Goal: Task Accomplishment & Management: Complete application form

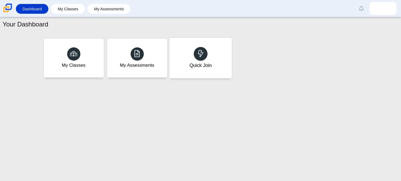
click at [196, 62] on div "Quick Join" at bounding box center [200, 65] width 22 height 7
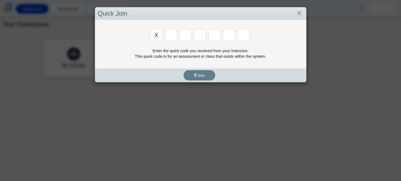
type input "x"
type input "d"
type input "5"
type input "4"
type input "v"
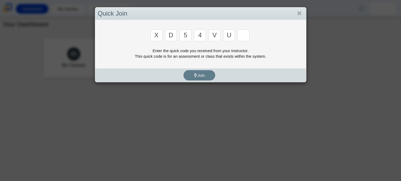
type input "u"
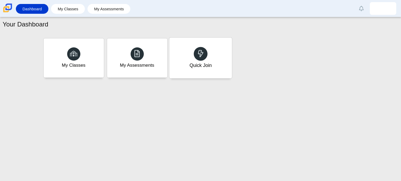
type input "t"
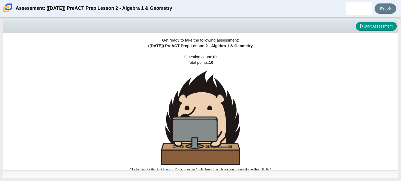
scroll to position [1, 0]
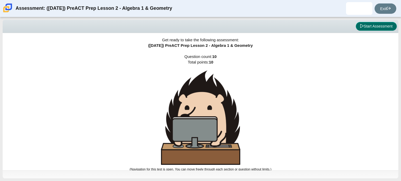
click at [383, 25] on button "Start Assessment" at bounding box center [376, 26] width 41 height 9
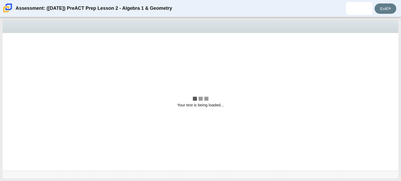
scroll to position [0, 0]
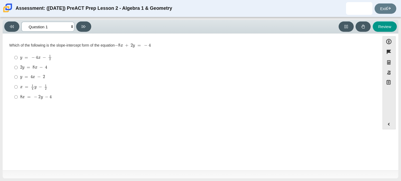
click at [57, 29] on select "Questions Question 1 Question 2 Question 3 Question 4 Question 5 Question 6 Que…" at bounding box center [47, 27] width 53 height 10
click at [31, 27] on select "Questions Question 1 Question 2 Question 3 Question 4 Question 5 Question 6 Que…" at bounding box center [47, 27] width 53 height 10
click at [153, 44] on div "Which of the following is the slope-intercept form of the equation − 8 x + 2 y …" at bounding box center [191, 45] width 364 height 5
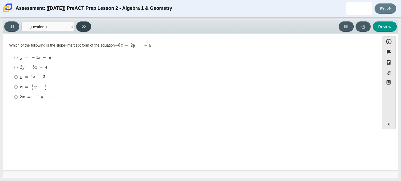
click at [82, 31] on button at bounding box center [83, 26] width 15 height 10
select select "ed62e223-81bd-4cbf-ab48-ab975844bd1f"
click at [22, 76] on mjx-c "Assessment items" at bounding box center [22, 76] width 2 height 2
click at [18, 76] on input "3 8 3 eighths" at bounding box center [15, 77] width 3 height 10
radio input "true"
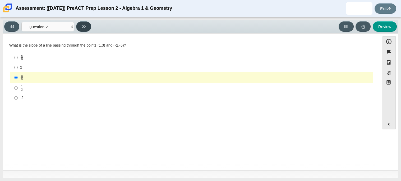
click at [85, 25] on icon at bounding box center [84, 27] width 4 height 4
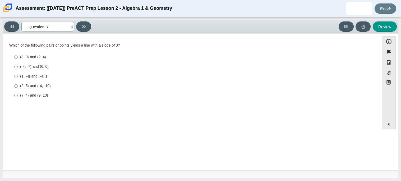
click at [37, 28] on select "Questions Question 1 Question 2 Question 3 Question 4 Question 5 Question 6 Que…" at bounding box center [47, 27] width 53 height 10
click at [21, 22] on select "Questions Question 1 Question 2 Question 3 Question 4 Question 5 Question 6 Que…" at bounding box center [47, 27] width 53 height 10
click at [83, 19] on div "Viewing Question 1 of 10 in Pacing Mode Questions Question 1 Question 2 Questio…" at bounding box center [200, 99] width 401 height 164
click at [84, 21] on div "Viewing Question 1 of 10 in Pacing Mode Questions Question 1 Question 2 Questio…" at bounding box center [201, 27] width 396 height 14
click at [85, 23] on button at bounding box center [83, 26] width 15 height 10
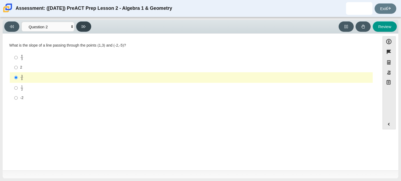
click at [85, 23] on button at bounding box center [83, 26] width 15 height 10
select select "97f4f5fa-a52e-4fed-af51-565bfcdf47cb"
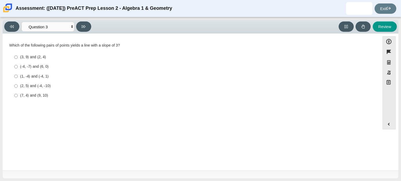
click at [44, 68] on div "(-4, -7) and (6, 0)" at bounding box center [195, 66] width 350 height 5
click at [18, 68] on input "(-4, -7) and (6, 0) (-4, -7) and (6, 0)" at bounding box center [15, 67] width 3 height 10
radio input "true"
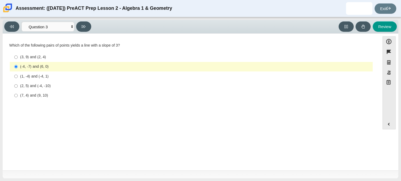
click at [44, 68] on div "(-4, -7) and (6, 0)" at bounding box center [195, 66] width 350 height 5
click at [18, 68] on input "(-4, -7) and (6, 0) (-4, -7) and (6, 0)" at bounding box center [15, 67] width 3 height 10
click at [48, 77] on div "(1, -4) and (-4, 1)" at bounding box center [195, 76] width 350 height 5
click at [18, 77] on input "(1, -4) and (-4, 1) (1, -4) and (-4, 1)" at bounding box center [15, 76] width 3 height 10
radio input "true"
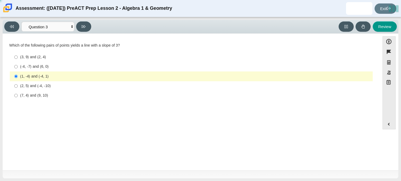
click at [48, 86] on div "(2, 5) and (-4, -10)" at bounding box center [195, 85] width 350 height 5
click at [18, 86] on input "(2, 5) and (-4, -10) (2, 5) and (-4, -10)" at bounding box center [15, 86] width 3 height 10
radio input "true"
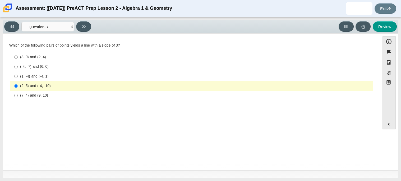
click at [53, 75] on div "(1, -4) and (-4, 1)" at bounding box center [195, 76] width 350 height 5
click at [18, 75] on input "(1, -4) and (-4, 1) (1, -4) and (-4, 1)" at bounding box center [15, 76] width 3 height 10
radio input "true"
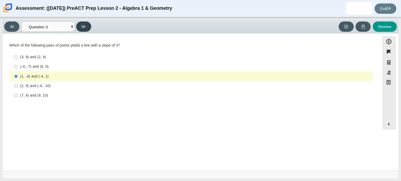
click at [81, 30] on button at bounding box center [83, 26] width 15 height 10
select select "89427bb7-e313-4f00-988f-8b8255897029"
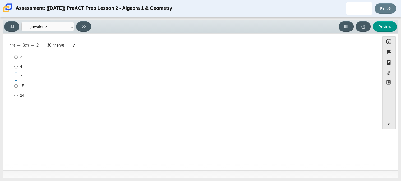
click at [17, 76] on input "7 7" at bounding box center [15, 76] width 3 height 10
radio input "true"
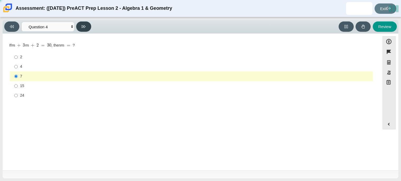
click at [84, 29] on button at bounding box center [83, 26] width 15 height 10
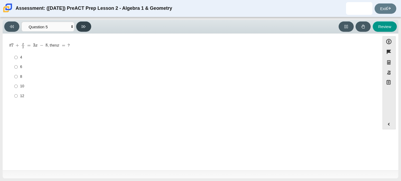
click at [88, 27] on button at bounding box center [83, 26] width 15 height 10
click at [65, 32] on div "Viewing Question 6 of 10 in Pacing Mode Questions Question 1 Question 2 Questio…" at bounding box center [201, 27] width 396 height 14
click at [56, 30] on select "Questions Question 1 Question 2 Question 3 Question 4 Question 5 Question 6 Que…" at bounding box center [47, 27] width 53 height 10
select select "96b71634-eacb-4f7e-8aef-411727d9bcba"
click at [21, 22] on select "Questions Question 1 Question 2 Question 3 Question 4 Question 5 Question 6 Que…" at bounding box center [47, 27] width 53 height 10
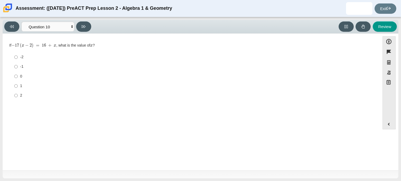
click at [18, 74] on label "0 0" at bounding box center [192, 76] width 362 height 10
click at [18, 74] on input "0 0" at bounding box center [15, 76] width 3 height 10
radio input "true"
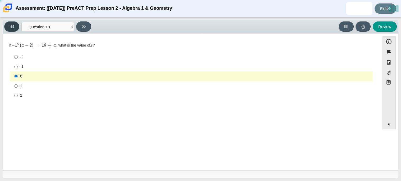
click at [8, 28] on button at bounding box center [11, 26] width 15 height 10
select select "14773eaf-2ca1-47ae-afe7-a624a56f34b3"
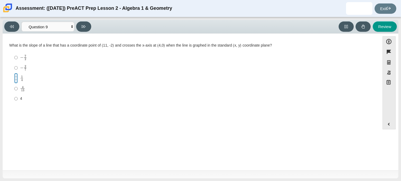
click at [16, 79] on input "1 4 1 fourth" at bounding box center [15, 78] width 3 height 10
radio input "true"
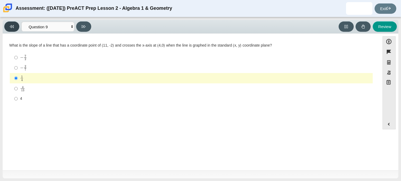
click at [15, 24] on button at bounding box center [11, 26] width 15 height 10
select select "ce81fe10-bf29-4b5e-8bd7-4f47f2fed4d8"
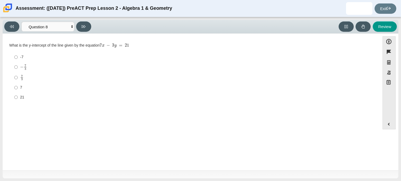
click at [20, 78] on label "7 3 7 thirds" at bounding box center [192, 77] width 362 height 10
click at [18, 78] on input "7 3 7 thirds" at bounding box center [15, 77] width 3 height 10
radio input "true"
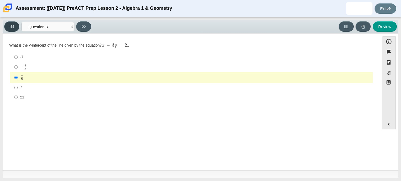
click at [15, 29] on button at bounding box center [11, 26] width 15 height 10
select select "ec95ace6-bebc-42b8-9428-40567494d4da"
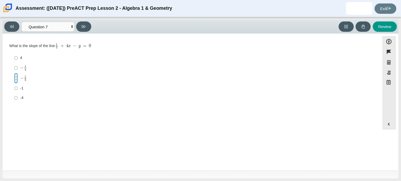
click at [16, 82] on input "− 1 3 negative 1 third" at bounding box center [15, 78] width 3 height 10
radio input "true"
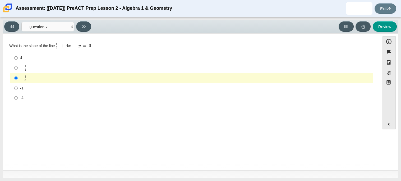
click at [19, 30] on div "Viewing Question 7 of 10 in Pacing Mode Questions Question 1 Question 2 Questio…" at bounding box center [48, 26] width 89 height 10
click at [16, 27] on button at bounding box center [11, 26] width 15 height 10
select select "210571de-36a6-4d8e-a361-ceff8ef801dc"
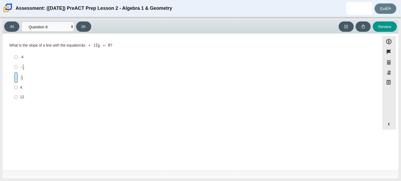
click at [17, 78] on input "1 3 1 third" at bounding box center [15, 77] width 3 height 10
radio input "true"
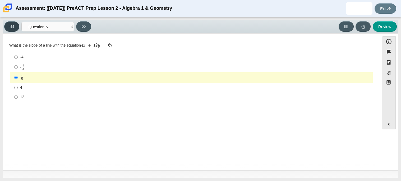
click at [14, 23] on button at bounding box center [11, 26] width 15 height 10
select select "489dcffd-4e6a-49cf-a9d6-ad1d4a911a4e"
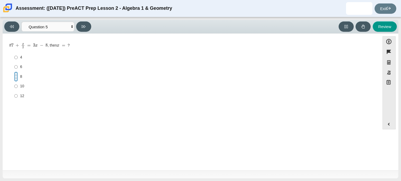
click at [17, 77] on input "8 8" at bounding box center [15, 77] width 3 height 10
radio input "true"
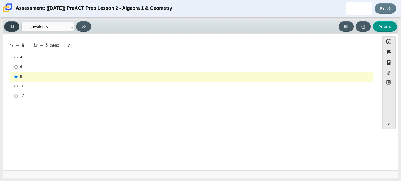
click at [11, 28] on icon at bounding box center [12, 27] width 4 height 4
click at [13, 25] on icon at bounding box center [12, 26] width 4 height 3
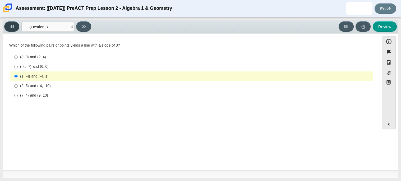
click at [13, 25] on icon at bounding box center [12, 26] width 4 height 3
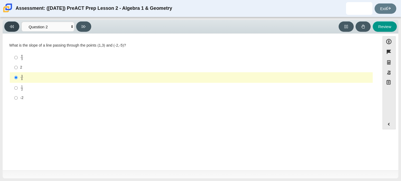
click at [13, 25] on icon at bounding box center [12, 26] width 4 height 3
select select "bbf5d072-3e0b-44c4-9a12-6e7c9033f65b"
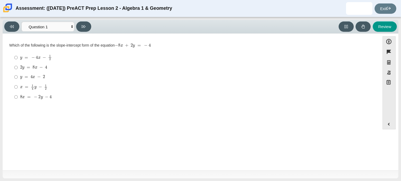
click at [19, 74] on label "y = 4 x − 2 y = 4 x − 2" at bounding box center [192, 77] width 362 height 10
click at [18, 74] on input "y = 4 x − 2 y = 4 x − 2" at bounding box center [15, 77] width 3 height 10
radio input "true"
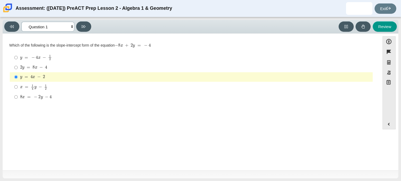
click at [63, 22] on select "Questions Question 1 Question 2 Question 3 Question 4 Question 5 Question 6 Que…" at bounding box center [47, 27] width 53 height 10
click at [21, 22] on select "Questions Question 1 Question 2 Question 3 Question 4 Question 5 Question 6 Que…" at bounding box center [47, 27] width 53 height 10
click at [84, 26] on icon at bounding box center [84, 27] width 4 height 4
select select "review"
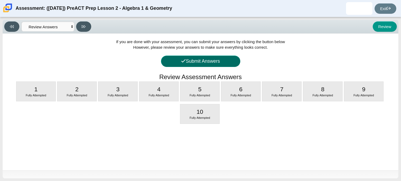
click at [202, 56] on button "Submit Answers" at bounding box center [200, 61] width 79 height 11
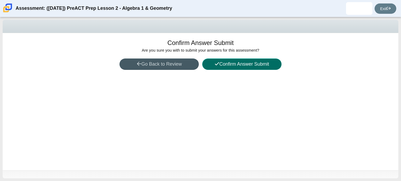
click at [211, 61] on button "Confirm Answer Submit" at bounding box center [241, 63] width 79 height 11
